Goal: Information Seeking & Learning: Learn about a topic

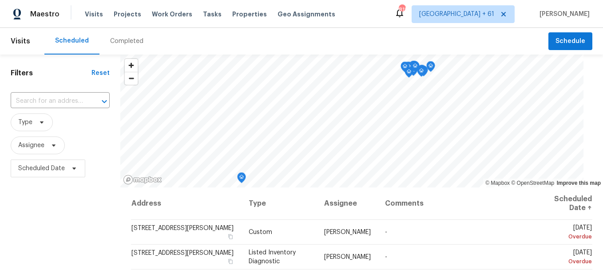
click at [127, 42] on div "Completed" at bounding box center [126, 41] width 33 height 9
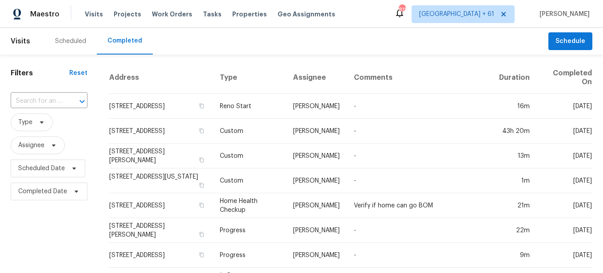
click at [60, 103] on input "text" at bounding box center [37, 102] width 52 height 14
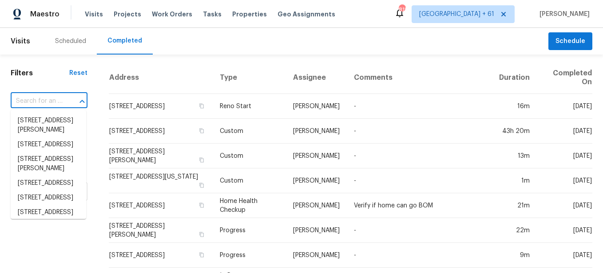
paste input "[STREET_ADDRESS][PERSON_NAME]"
type input "[STREET_ADDRESS][PERSON_NAME]"
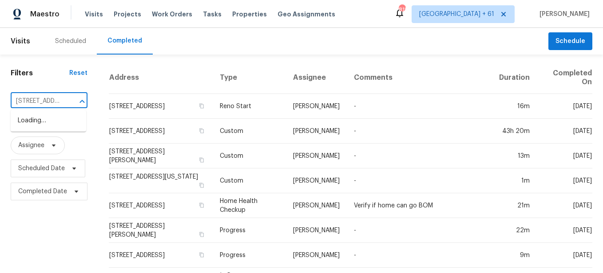
scroll to position [0, 56]
click at [57, 119] on li "[STREET_ADDRESS][PERSON_NAME]" at bounding box center [48, 126] width 75 height 24
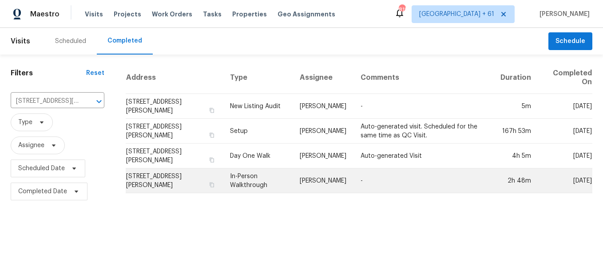
click at [250, 184] on td "In-Person Walkthrough" at bounding box center [258, 181] width 70 height 25
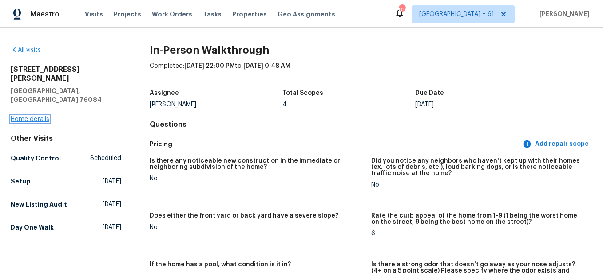
click at [40, 116] on link "Home details" at bounding box center [30, 119] width 39 height 6
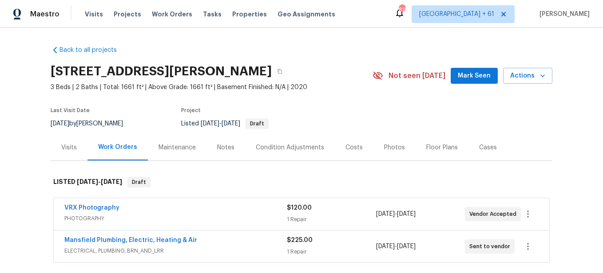
click at [393, 154] on div "Photos" at bounding box center [394, 147] width 42 height 26
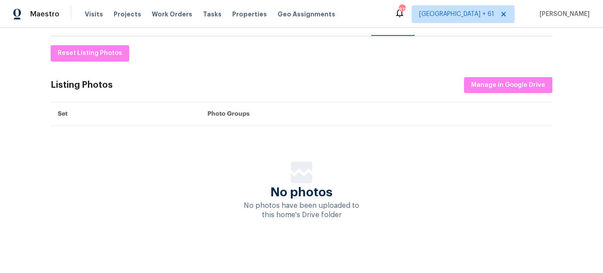
scroll to position [43, 0]
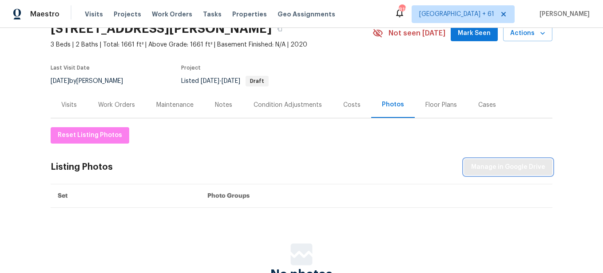
click at [478, 175] on button "Manage in Google Drive" at bounding box center [508, 167] width 88 height 16
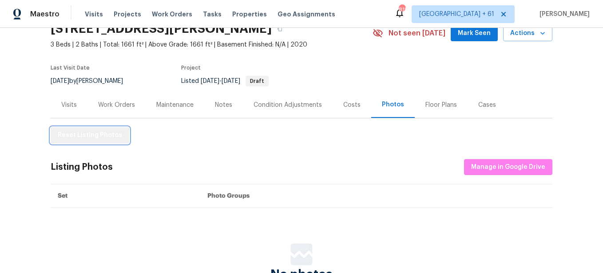
click at [105, 133] on span "Reset Listing Photos" at bounding box center [90, 135] width 64 height 11
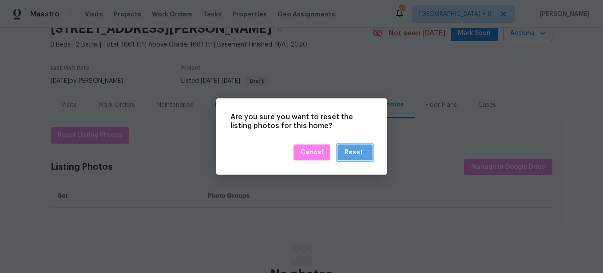
click at [345, 150] on button "Reset" at bounding box center [354, 153] width 35 height 16
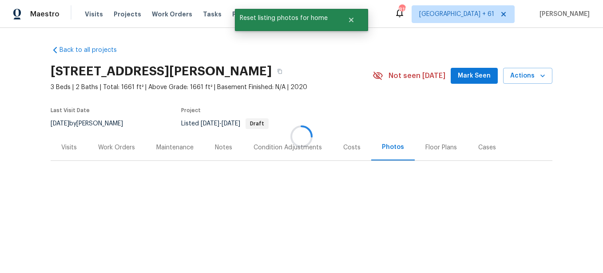
scroll to position [0, 0]
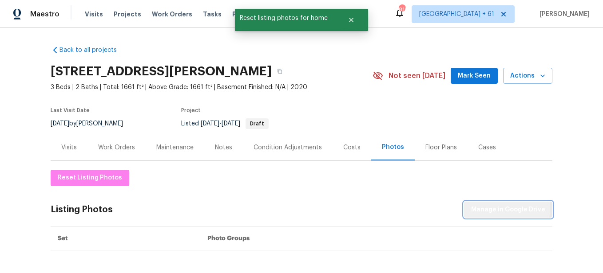
click at [494, 209] on span "Manage in Google Drive" at bounding box center [508, 210] width 74 height 11
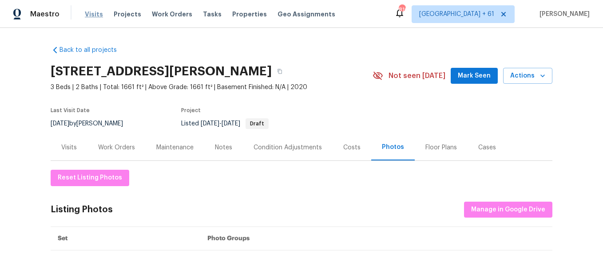
click at [93, 16] on span "Visits" at bounding box center [94, 14] width 18 height 9
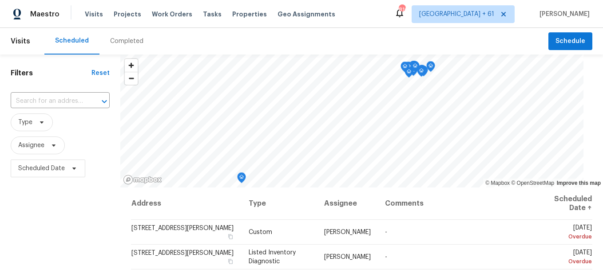
click at [136, 43] on div "Completed" at bounding box center [126, 41] width 33 height 9
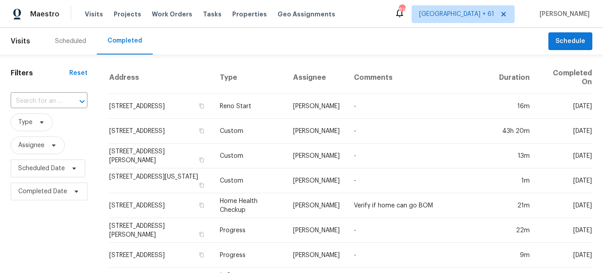
click at [71, 101] on div at bounding box center [75, 101] width 23 height 12
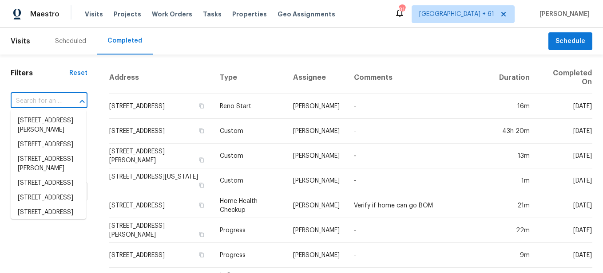
paste input "[STREET_ADDRESS]"
type input "[STREET_ADDRESS]"
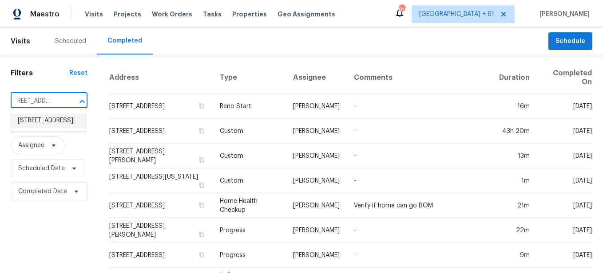
click at [59, 122] on li "[STREET_ADDRESS]" at bounding box center [48, 121] width 75 height 15
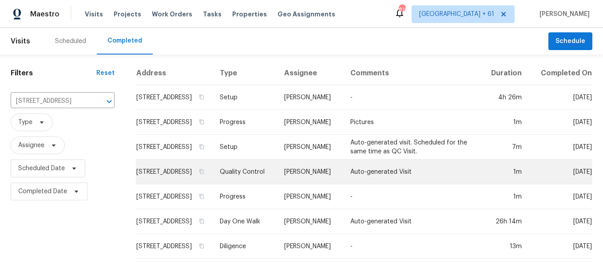
scroll to position [8, 0]
